Goal: Task Accomplishment & Management: Manage account settings

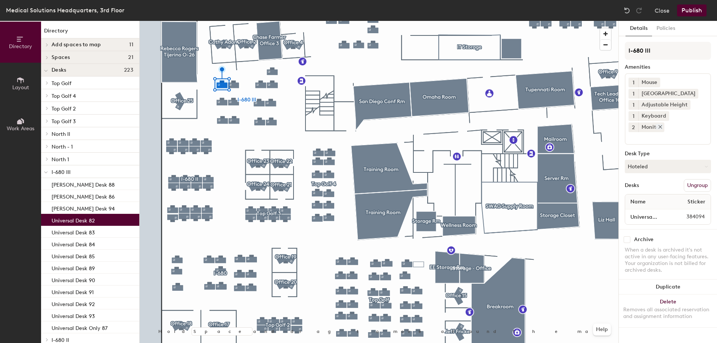
click at [684, 104] on icon at bounding box center [686, 104] width 5 height 5
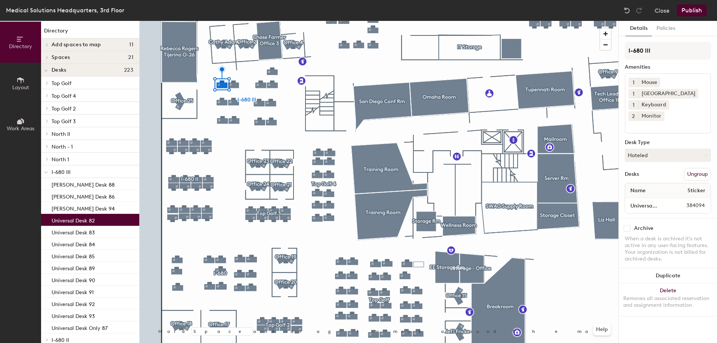
click at [693, 10] on button "Publish" at bounding box center [692, 10] width 30 height 12
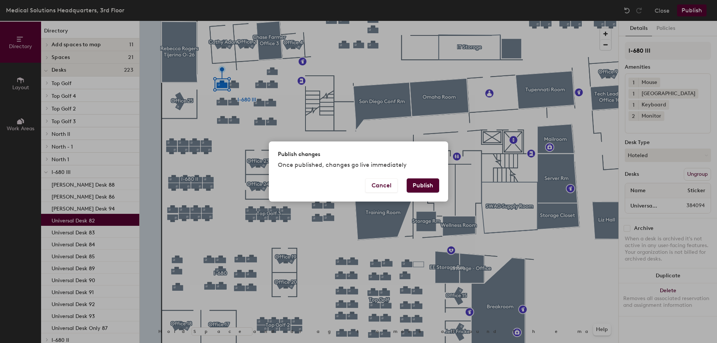
click at [428, 192] on button "Publish" at bounding box center [423, 186] width 32 height 14
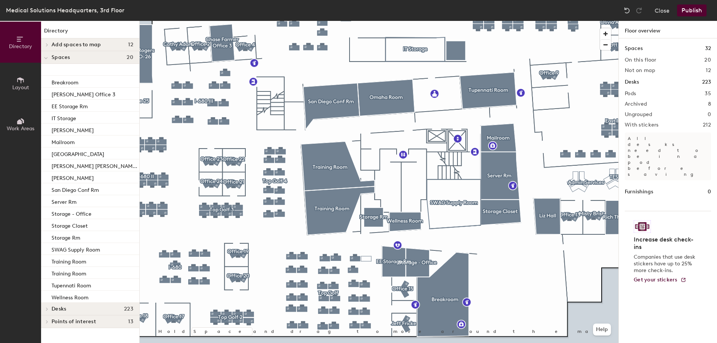
click at [18, 110] on button "Work Areas" at bounding box center [20, 124] width 41 height 41
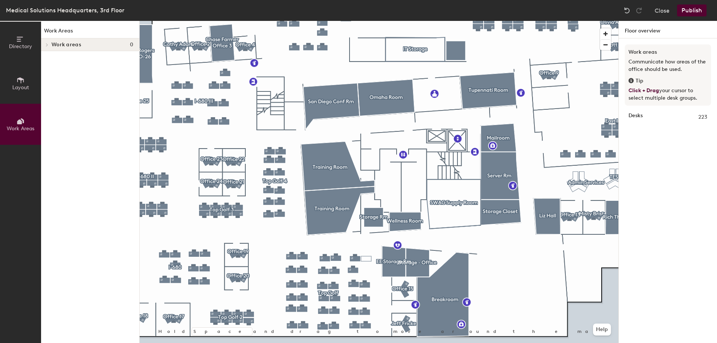
click at [27, 77] on button "Layout" at bounding box center [20, 83] width 41 height 41
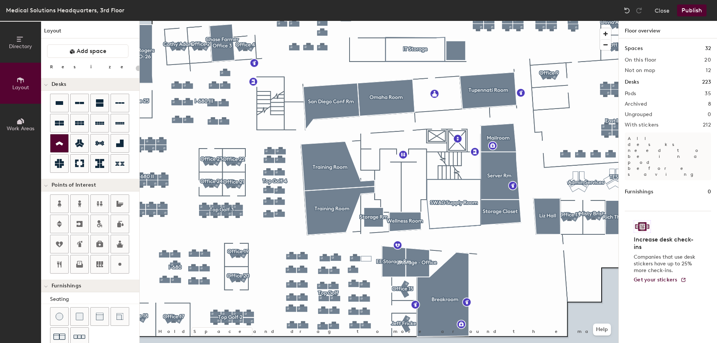
click at [60, 144] on icon at bounding box center [59, 144] width 7 height 4
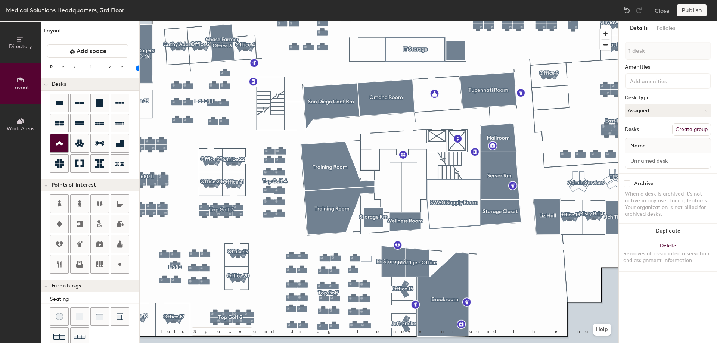
type input "100"
click at [655, 159] on input at bounding box center [668, 161] width 83 height 10
type input "Office 10"
click at [680, 128] on button "Create group" at bounding box center [691, 129] width 39 height 13
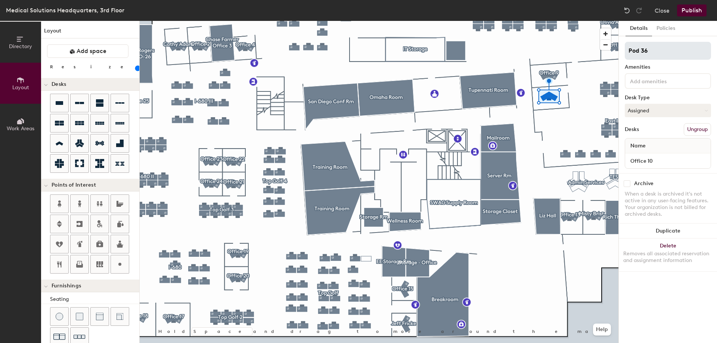
click at [521, 56] on div "Directory Layout Work Areas Layout Add space Resize Desks Points of Interest Fu…" at bounding box center [358, 182] width 717 height 322
type input "Office 10"
click at [650, 81] on input at bounding box center [662, 80] width 67 height 9
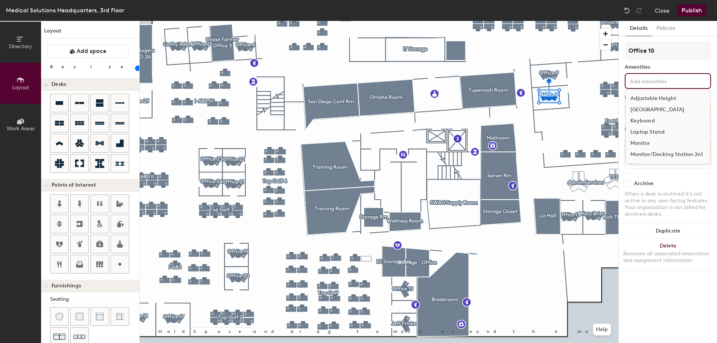
click at [646, 108] on div "[GEOGRAPHIC_DATA]" at bounding box center [668, 109] width 84 height 11
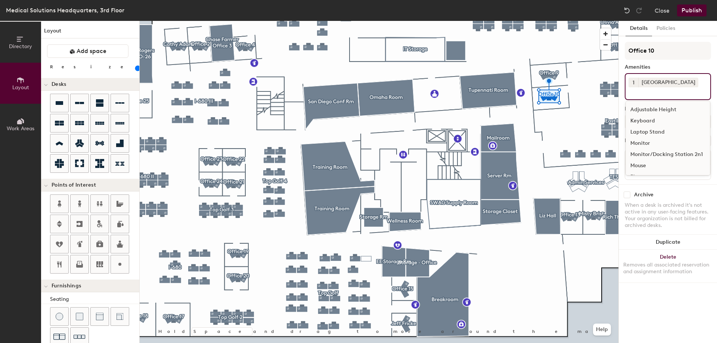
click at [645, 121] on div "Keyboard" at bounding box center [668, 120] width 84 height 11
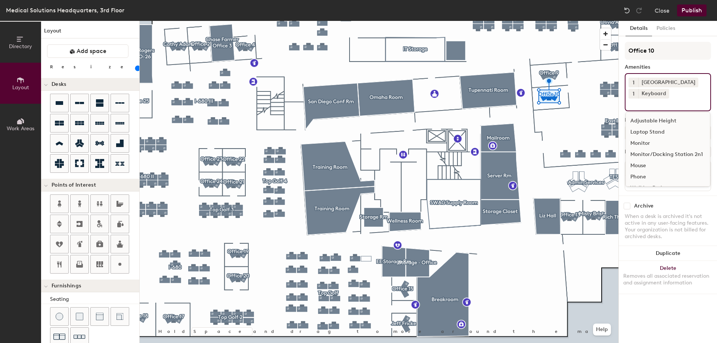
click at [638, 141] on div "Monitor" at bounding box center [668, 143] width 84 height 11
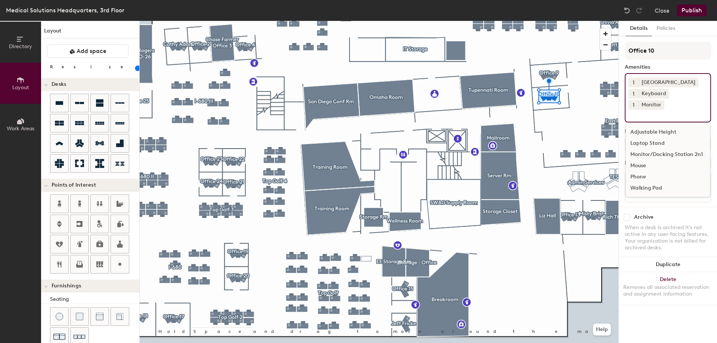
click at [634, 101] on span "1" at bounding box center [634, 105] width 2 height 8
click at [638, 120] on div "3" at bounding box center [634, 125] width 10 height 10
click at [650, 160] on div "Mouse" at bounding box center [668, 165] width 84 height 11
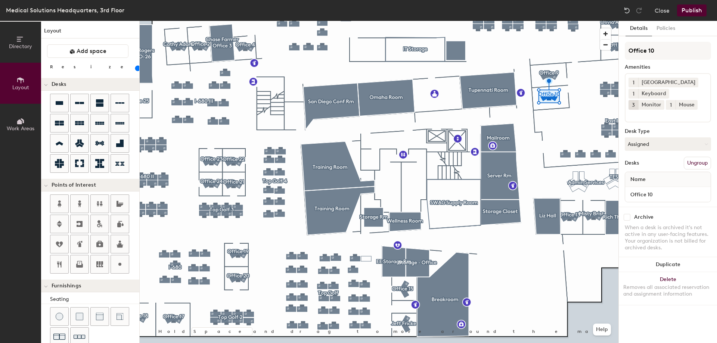
click at [676, 214] on div "Archive" at bounding box center [668, 217] width 86 height 7
click at [661, 146] on button "Assigned" at bounding box center [668, 143] width 86 height 13
click at [642, 192] on div "Hoteled" at bounding box center [662, 189] width 75 height 11
click at [698, 11] on button "Publish" at bounding box center [692, 10] width 30 height 12
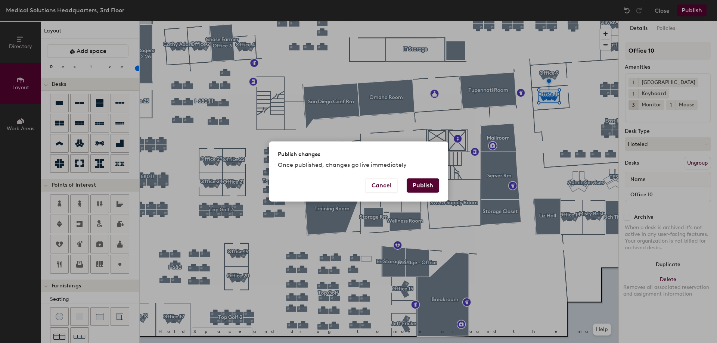
click at [428, 184] on button "Publish" at bounding box center [423, 186] width 32 height 14
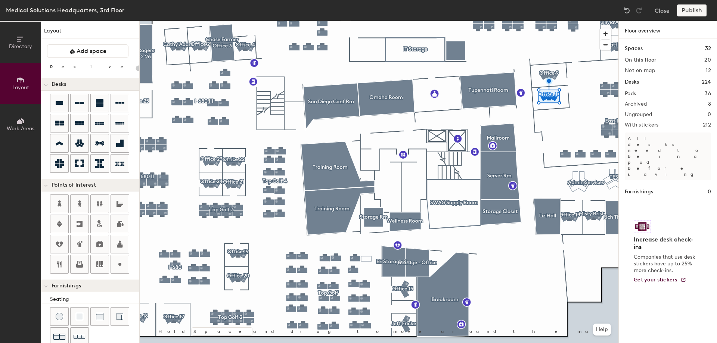
type input "20"
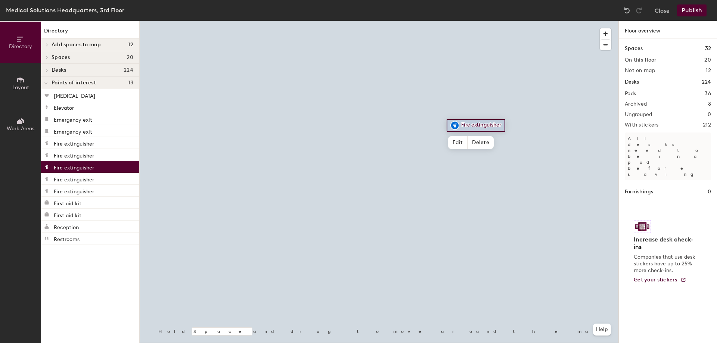
click at [530, 21] on div at bounding box center [379, 21] width 479 height 0
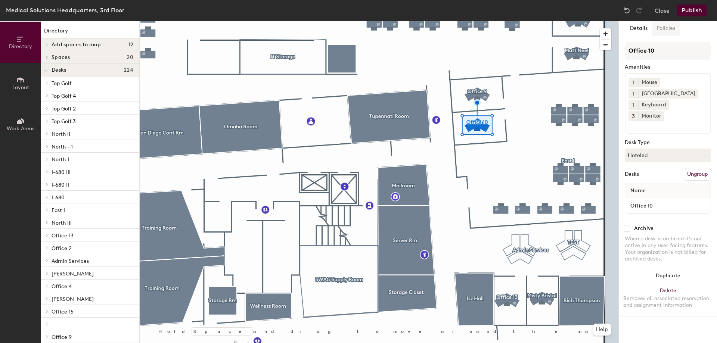
click at [668, 26] on button "Policies" at bounding box center [666, 28] width 28 height 15
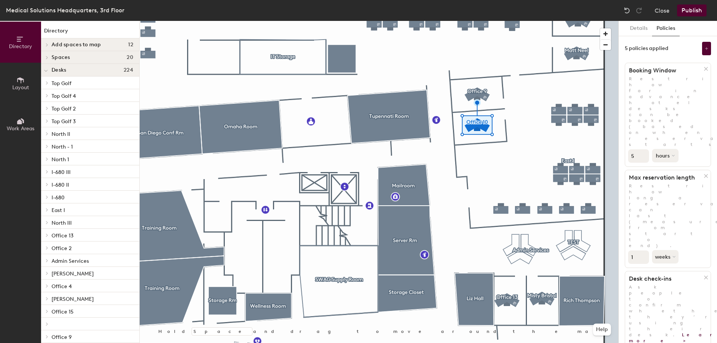
click at [661, 149] on button "hours" at bounding box center [665, 155] width 27 height 13
click at [671, 167] on div "months" at bounding box center [666, 172] width 29 height 11
drag, startPoint x: 637, startPoint y: 99, endPoint x: 625, endPoint y: 101, distance: 12.0
click at [625, 101] on div "Booking Window Restrict how far in advance hotel desks can be booked (based on …" at bounding box center [668, 115] width 86 height 104
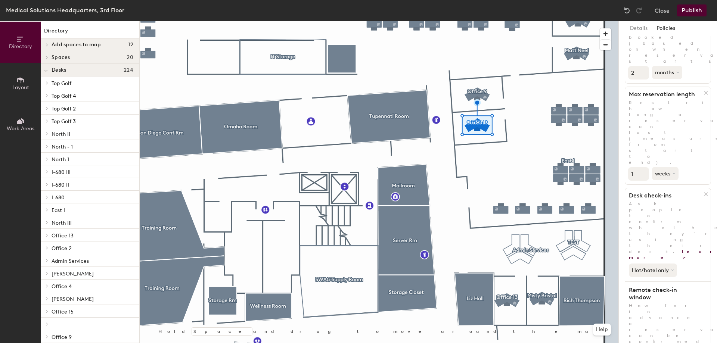
scroll to position [130, 0]
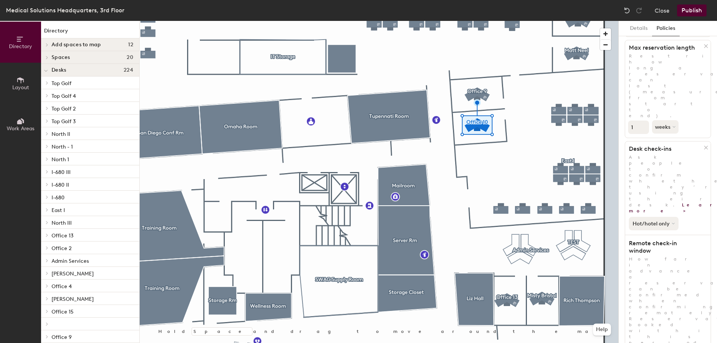
type input "2"
click at [660, 217] on button "Hot/hotel only" at bounding box center [654, 223] width 50 height 13
click at [659, 235] on div "All desk types" at bounding box center [652, 239] width 46 height 9
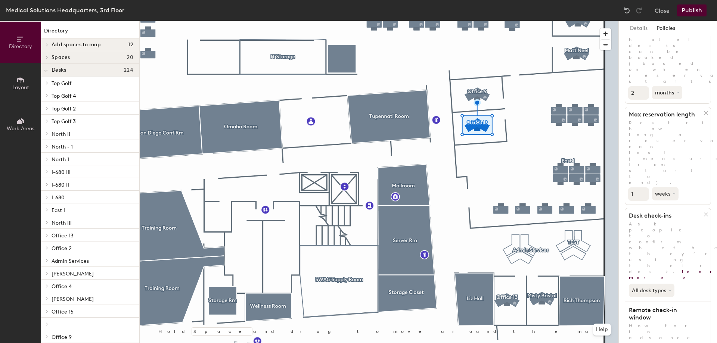
scroll to position [0, 0]
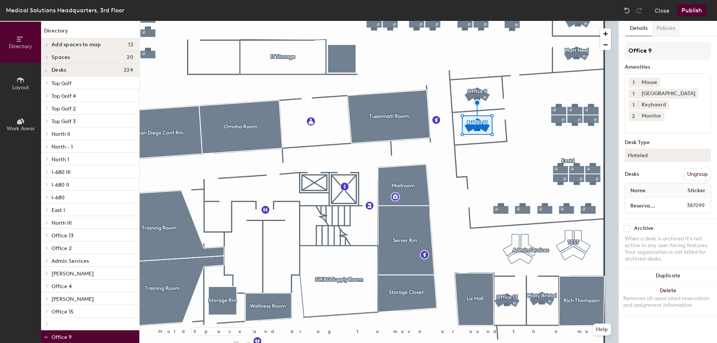
click at [668, 26] on button "Policies" at bounding box center [666, 28] width 28 height 15
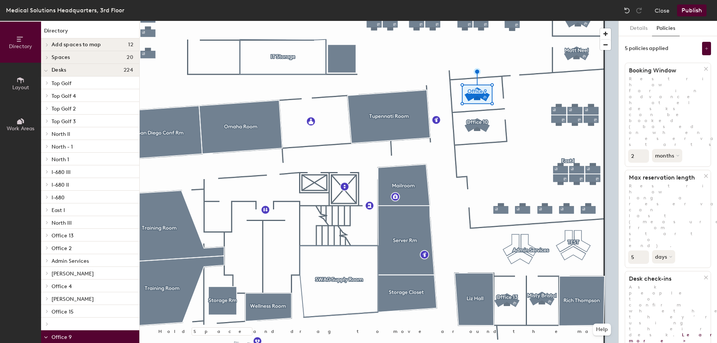
click at [689, 8] on button "Publish" at bounding box center [692, 10] width 30 height 12
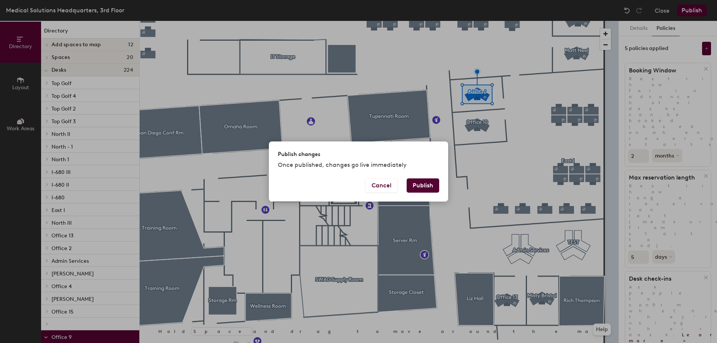
click at [419, 179] on button "Publish" at bounding box center [423, 186] width 32 height 14
